Goal: Task Accomplishment & Management: Use online tool/utility

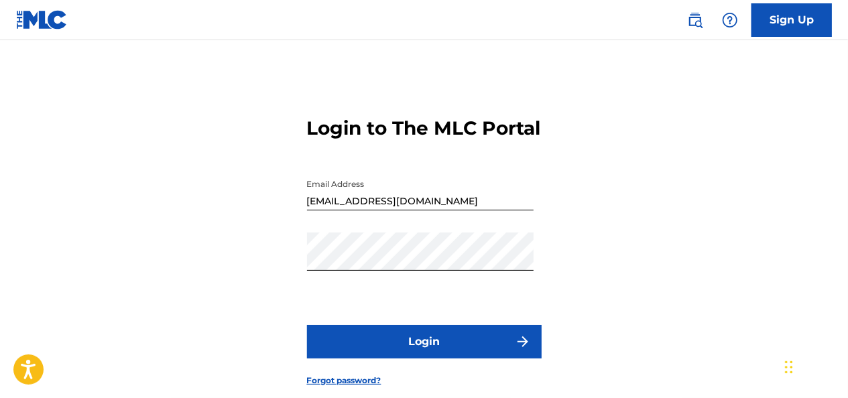
click at [372, 359] on button "Login" at bounding box center [424, 342] width 235 height 34
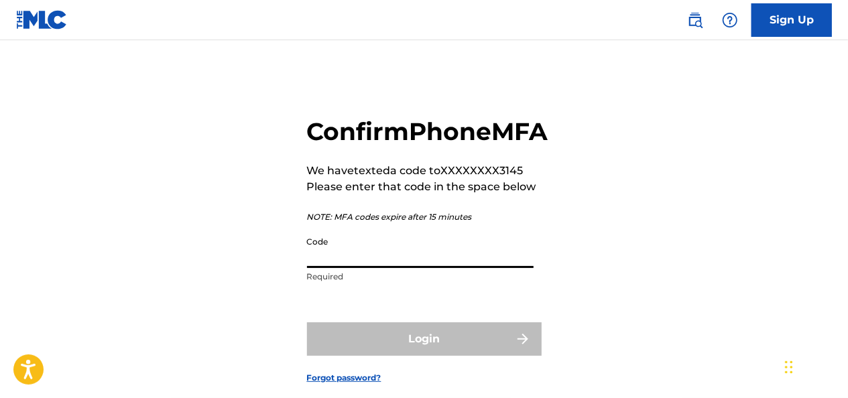
click at [410, 268] on input "Code" at bounding box center [420, 249] width 227 height 38
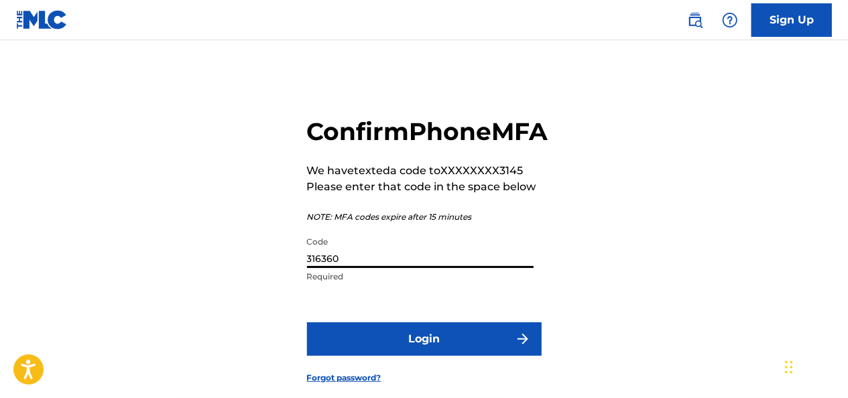
type input "316360"
click at [421, 356] on button "Login" at bounding box center [424, 339] width 235 height 34
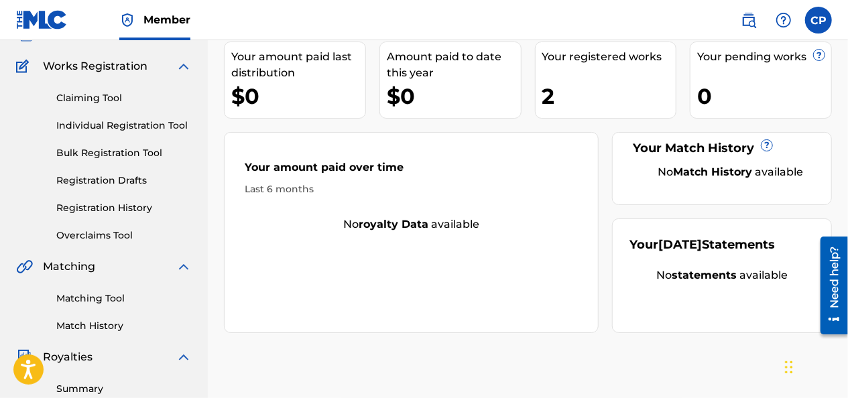
scroll to position [117, 0]
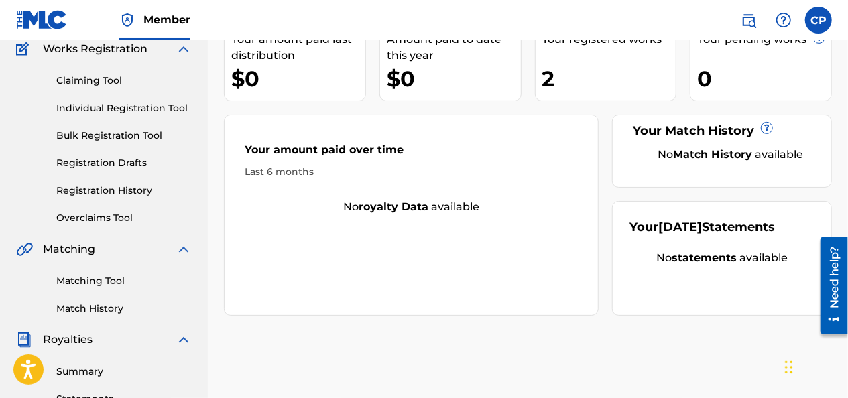
click at [134, 132] on link "Bulk Registration Tool" at bounding box center [123, 136] width 135 height 14
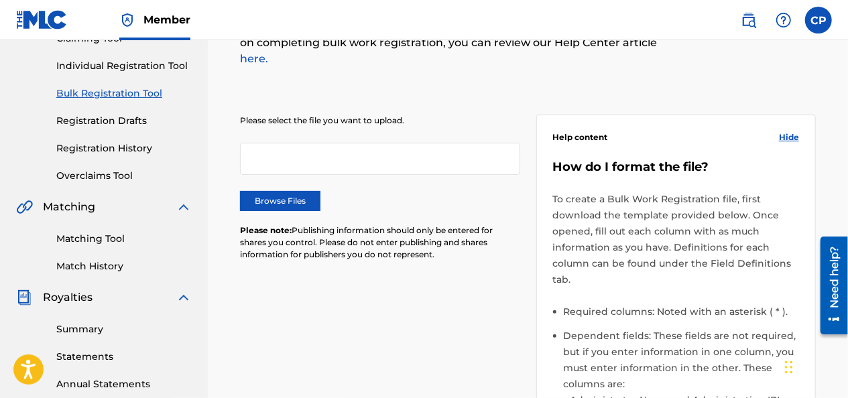
scroll to position [158, 0]
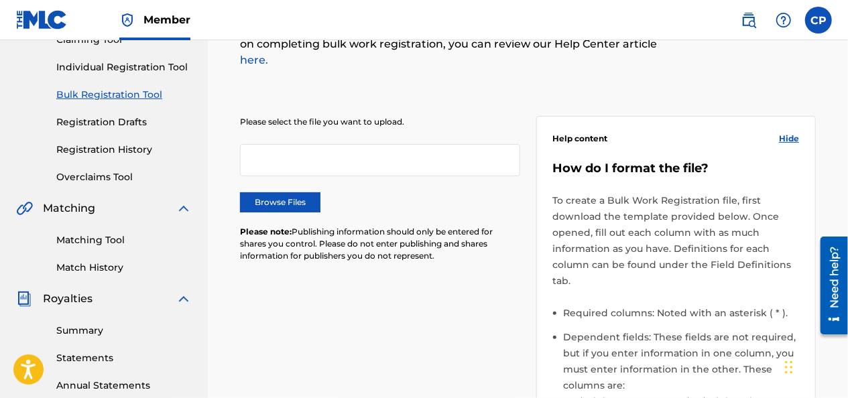
click at [294, 204] on label "Browse Files" at bounding box center [280, 202] width 80 height 20
click at [0, 0] on input "Browse Files" at bounding box center [0, 0] width 0 height 0
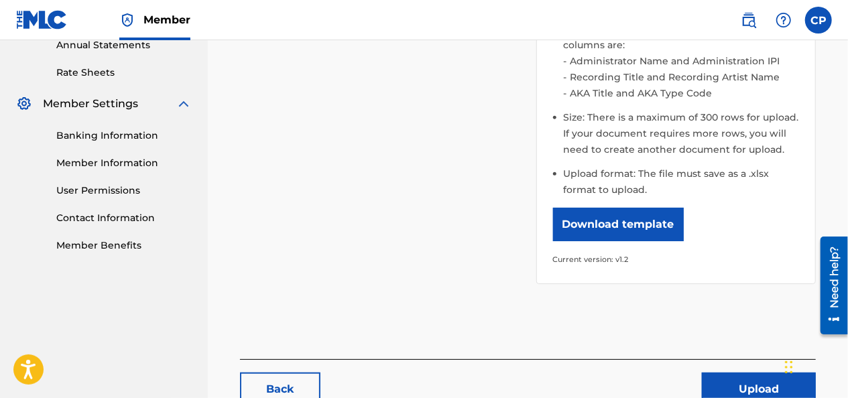
scroll to position [583, 0]
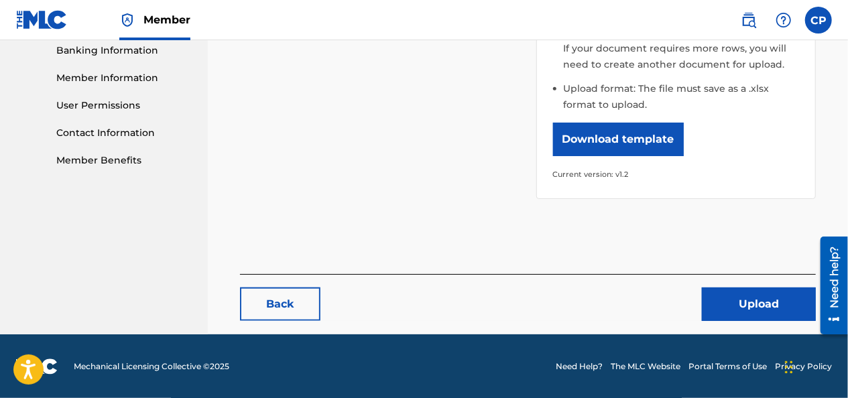
click at [740, 305] on button "Upload" at bounding box center [759, 305] width 114 height 34
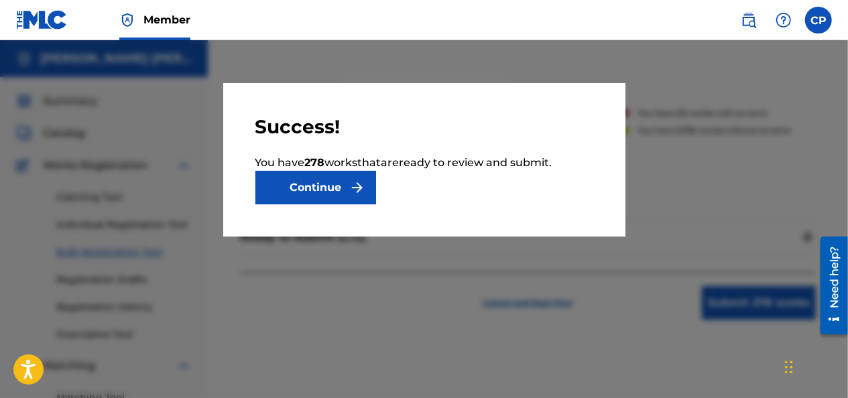
click at [329, 184] on button "Continue" at bounding box center [315, 188] width 121 height 34
